Goal: Obtain resource: Download file/media

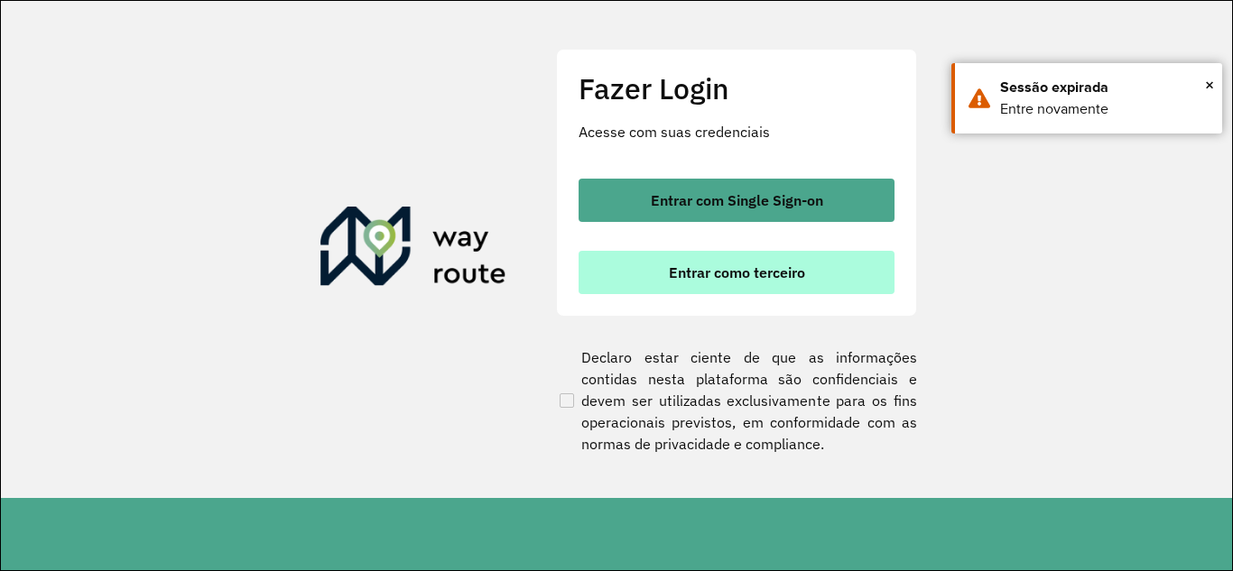
click at [732, 279] on span "Entrar como terceiro" at bounding box center [737, 272] width 136 height 14
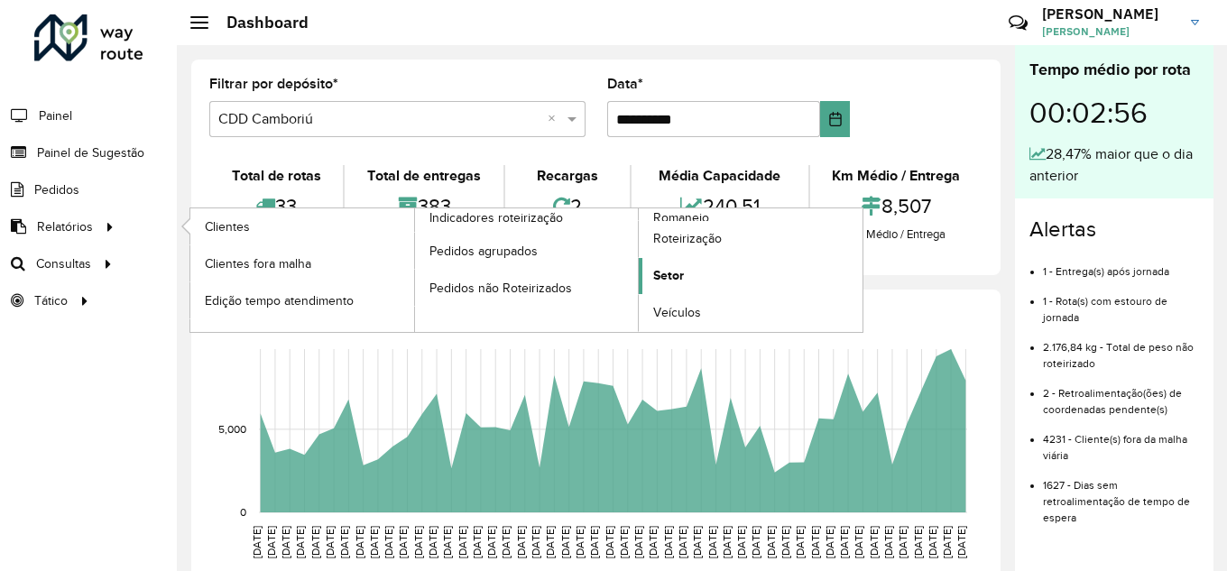
click at [679, 270] on span "Setor" at bounding box center [668, 275] width 31 height 19
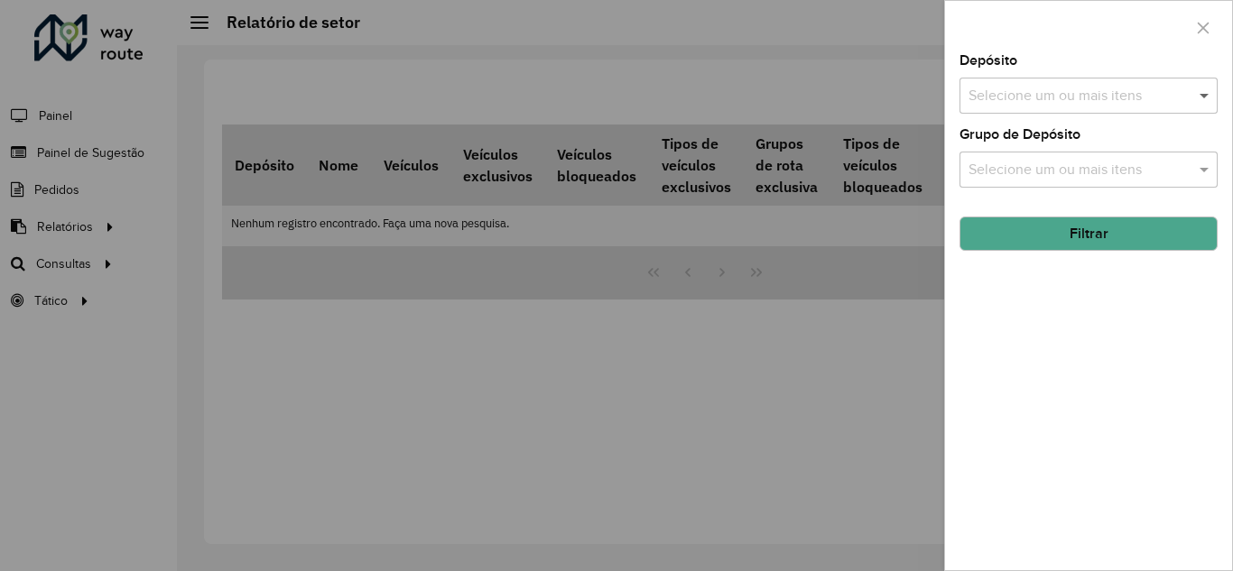
click at [1201, 88] on span at bounding box center [1206, 96] width 23 height 22
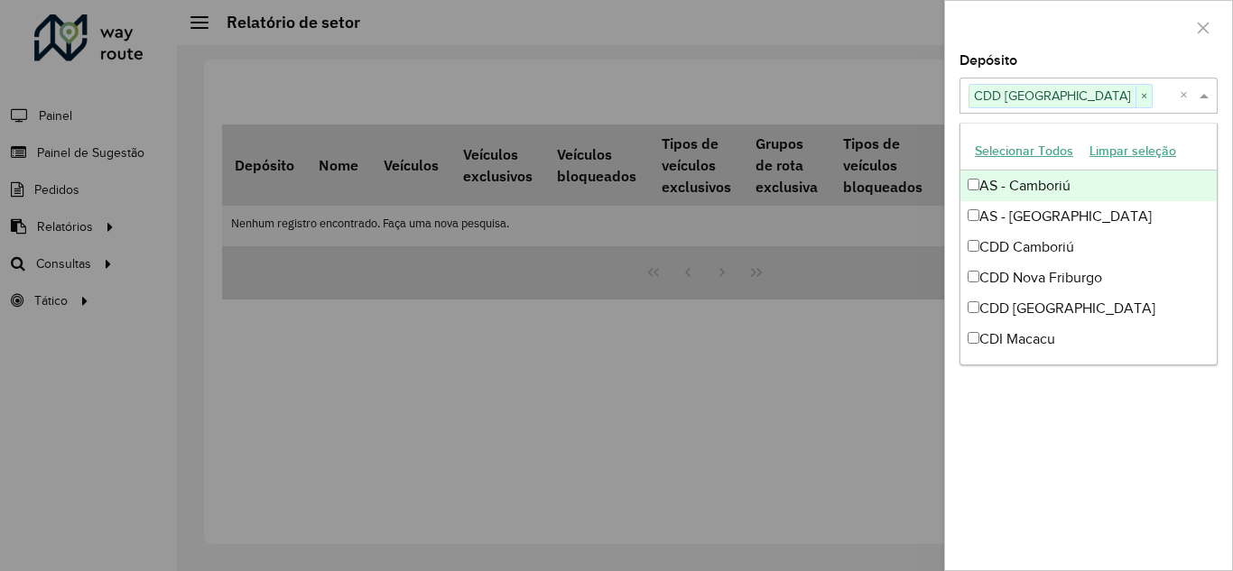
click at [1201, 94] on span at bounding box center [1206, 96] width 23 height 22
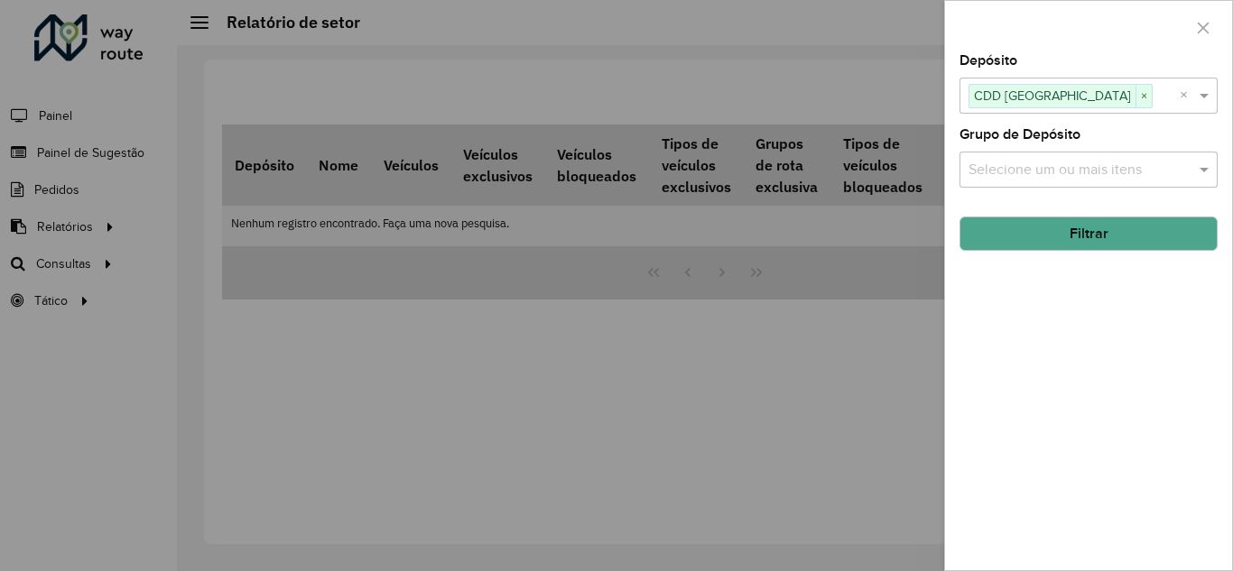
click at [1094, 236] on button "Filtrar" at bounding box center [1088, 234] width 258 height 34
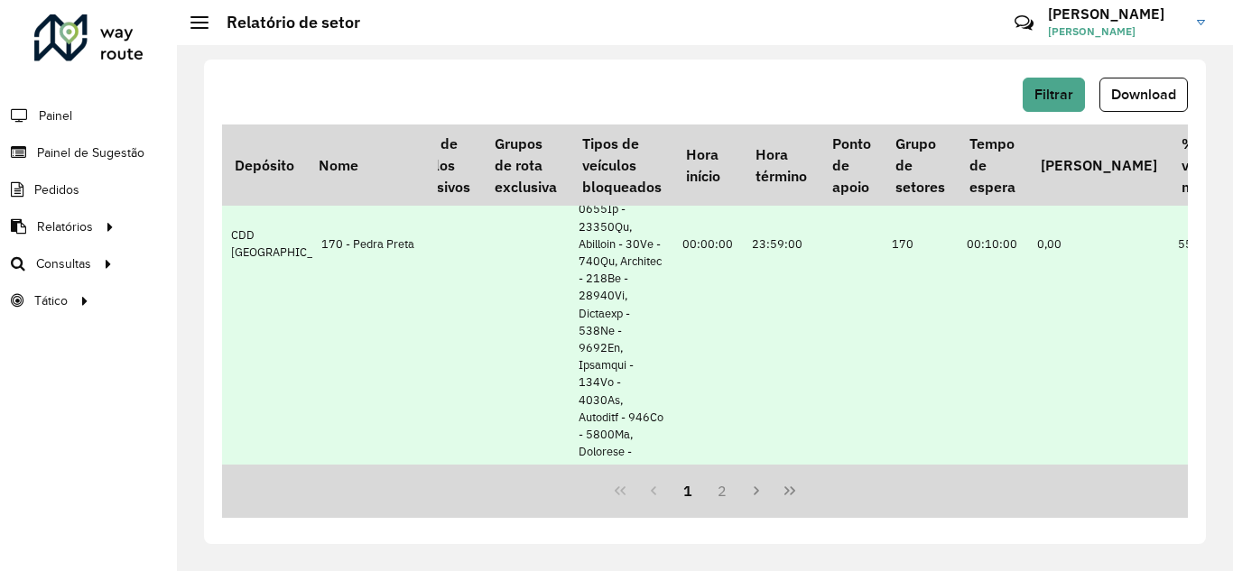
scroll to position [1625, 375]
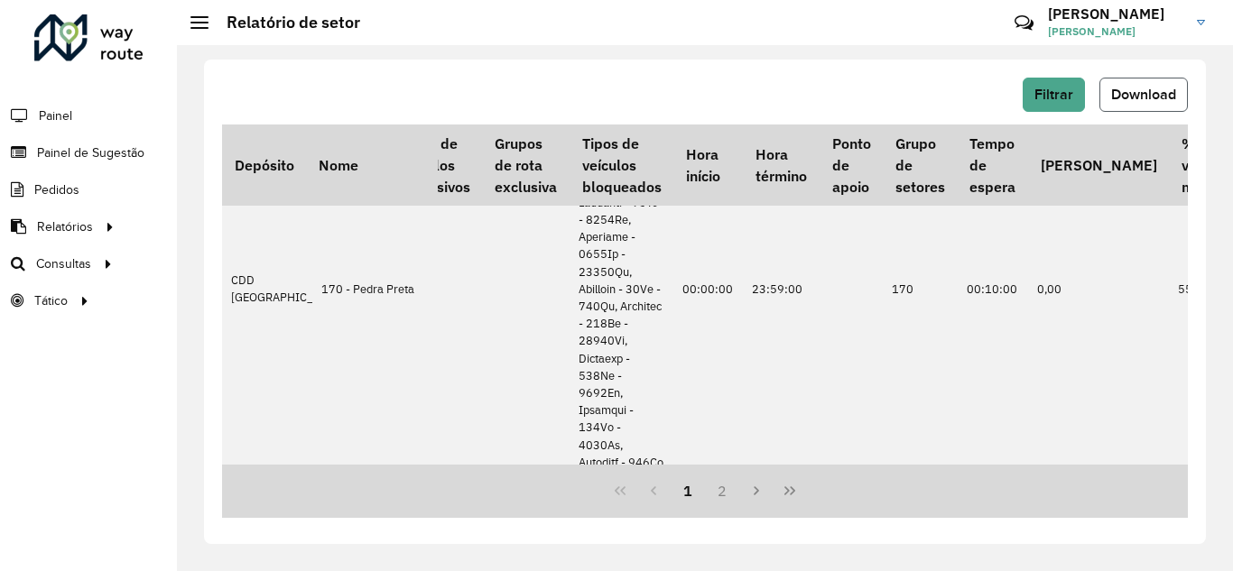
click at [1126, 100] on span "Download" at bounding box center [1143, 94] width 65 height 15
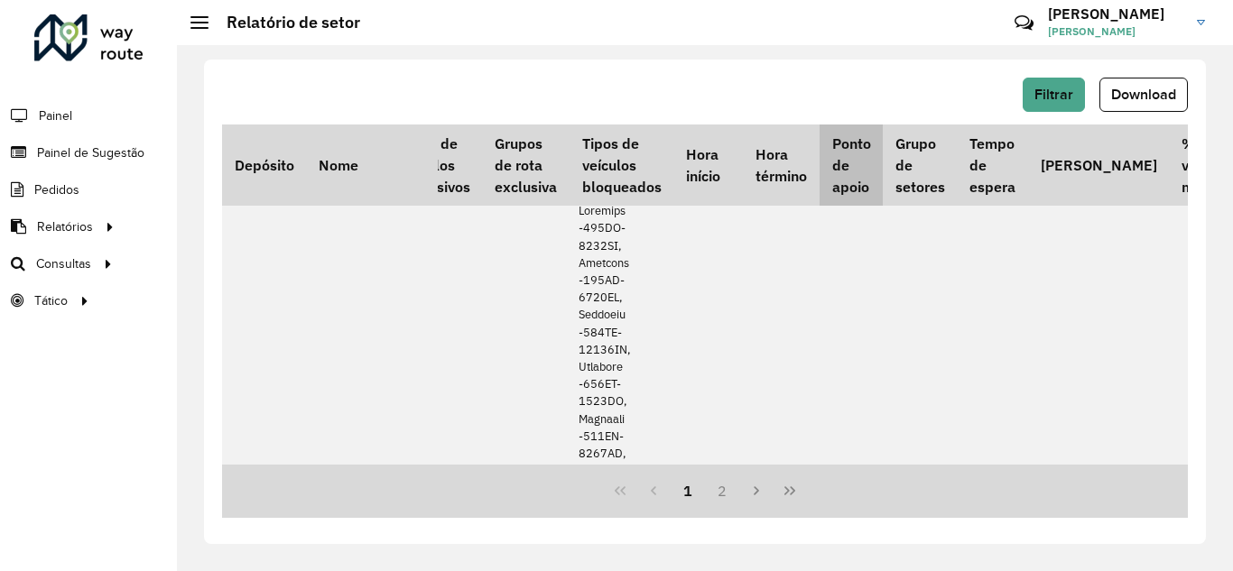
scroll to position [812, 375]
